Goal: Task Accomplishment & Management: Manage account settings

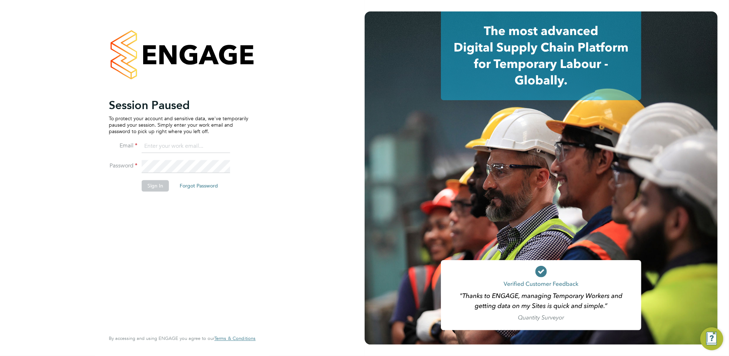
drag, startPoint x: 157, startPoint y: 144, endPoint x: 167, endPoint y: 120, distance: 26.2
click at [157, 144] on input at bounding box center [186, 146] width 88 height 13
type input "[PERSON_NAME][EMAIL_ADDRESS][PERSON_NAME][DOMAIN_NAME]"
click at [151, 188] on button "Sign In" at bounding box center [155, 185] width 27 height 11
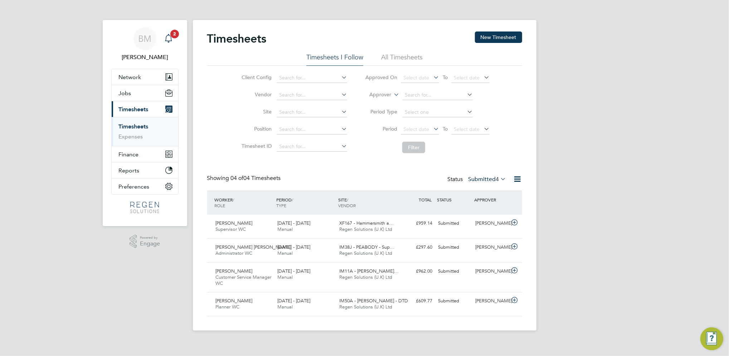
click at [168, 36] on icon "Main navigation" at bounding box center [168, 38] width 9 height 9
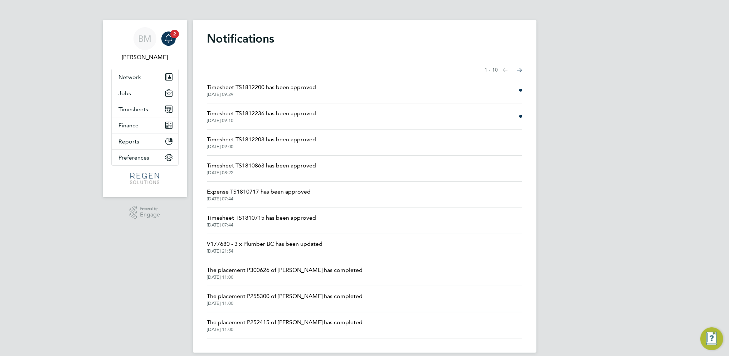
click at [301, 117] on span "Timesheet TS1812236 has been approved" at bounding box center [261, 113] width 109 height 9
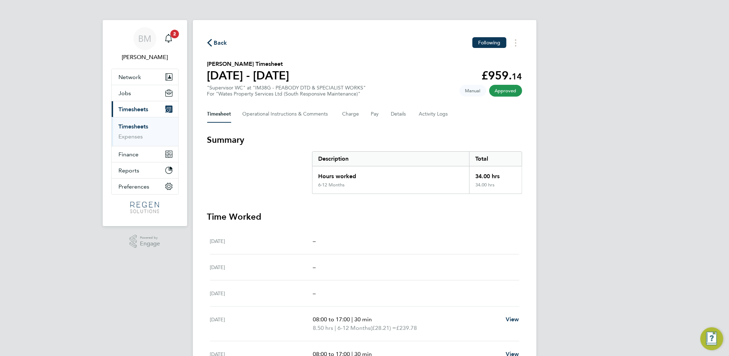
click at [139, 127] on link "Timesheets" at bounding box center [134, 126] width 30 height 7
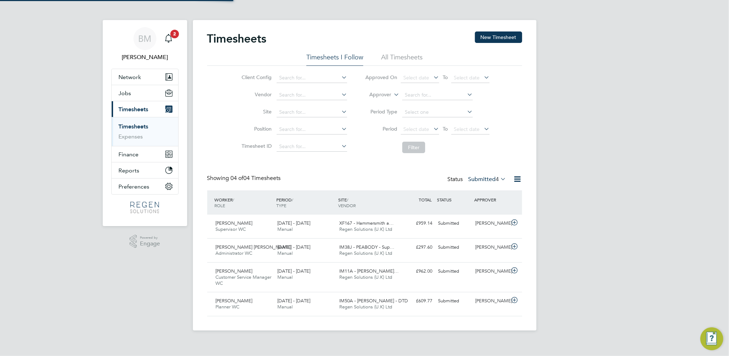
scroll to position [24, 62]
click at [170, 36] on link "Notifications 2" at bounding box center [168, 38] width 14 height 23
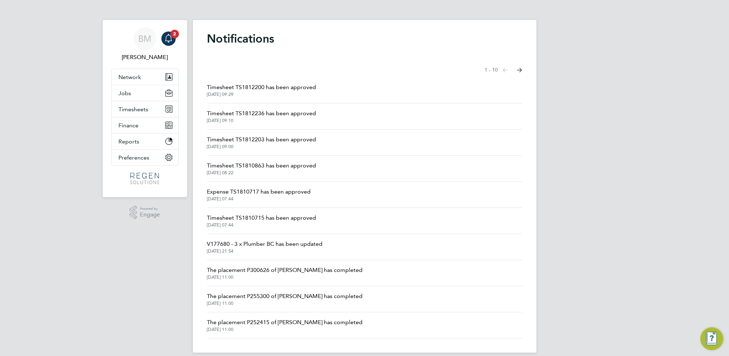
click at [246, 92] on span "01 Sep 2025, 09:29" at bounding box center [261, 95] width 109 height 6
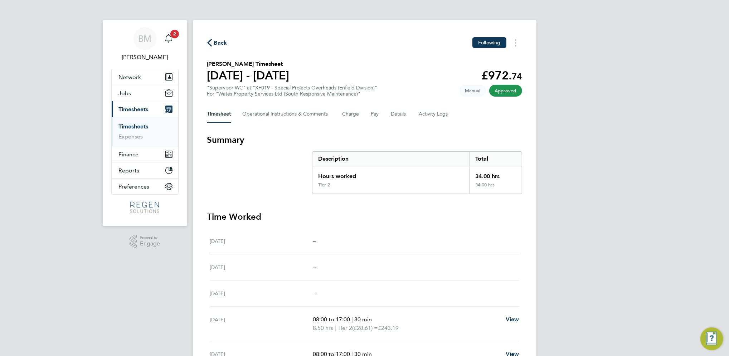
click at [136, 126] on link "Timesheets" at bounding box center [134, 126] width 30 height 7
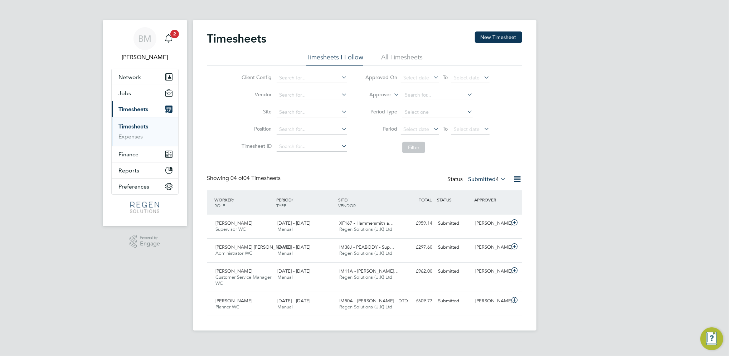
click at [487, 177] on label "Submitted 4" at bounding box center [487, 179] width 38 height 7
click at [490, 210] on li "Submitted" at bounding box center [480, 212] width 33 height 10
click at [138, 125] on link "Timesheets" at bounding box center [134, 126] width 30 height 7
